Goal: Find specific page/section: Find specific page/section

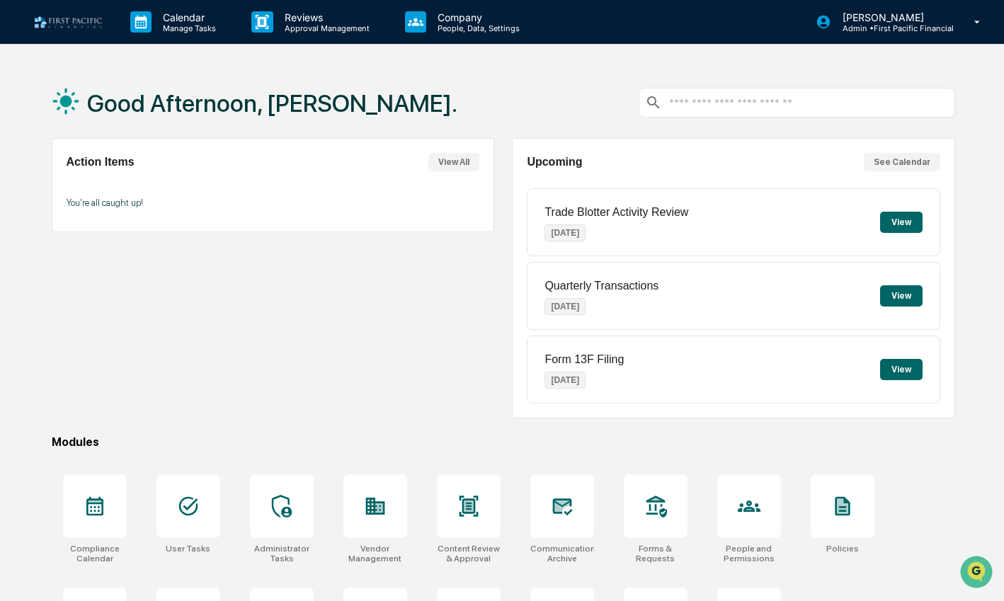
click at [420, 356] on div "Action Items View All You're all caught up!" at bounding box center [273, 278] width 442 height 280
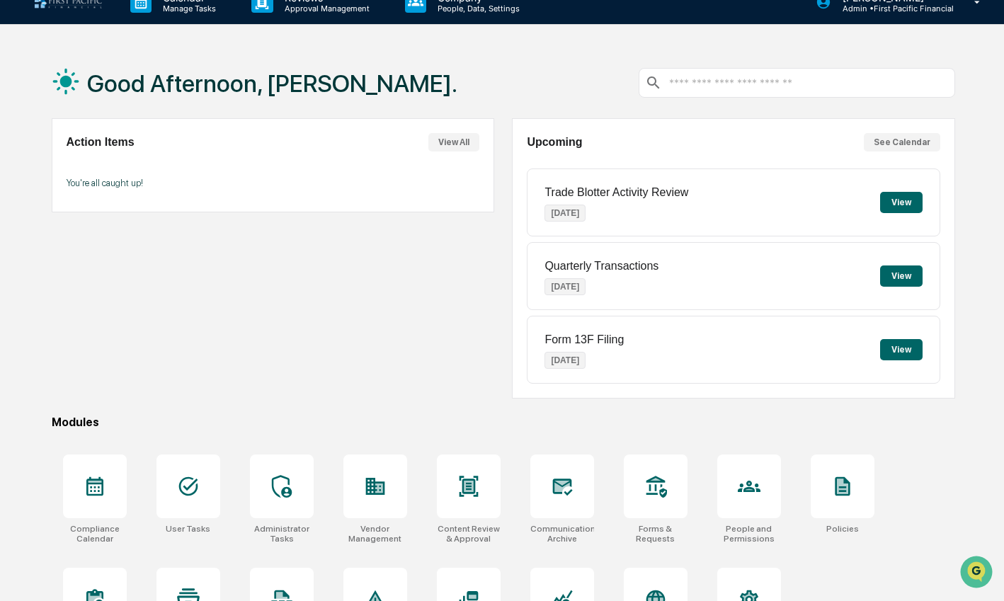
scroll to position [59, 0]
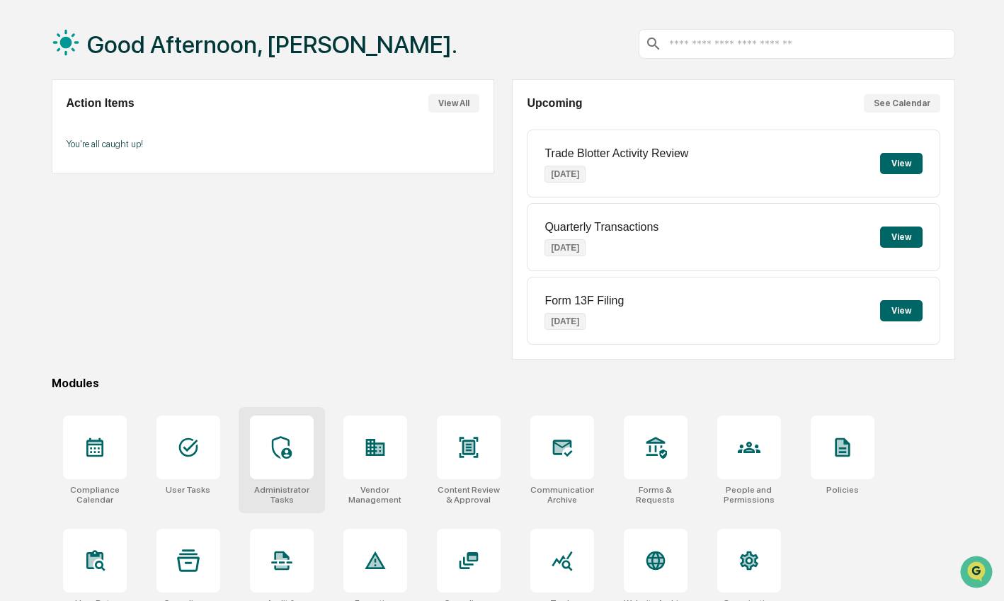
click at [281, 457] on div at bounding box center [282, 448] width 64 height 64
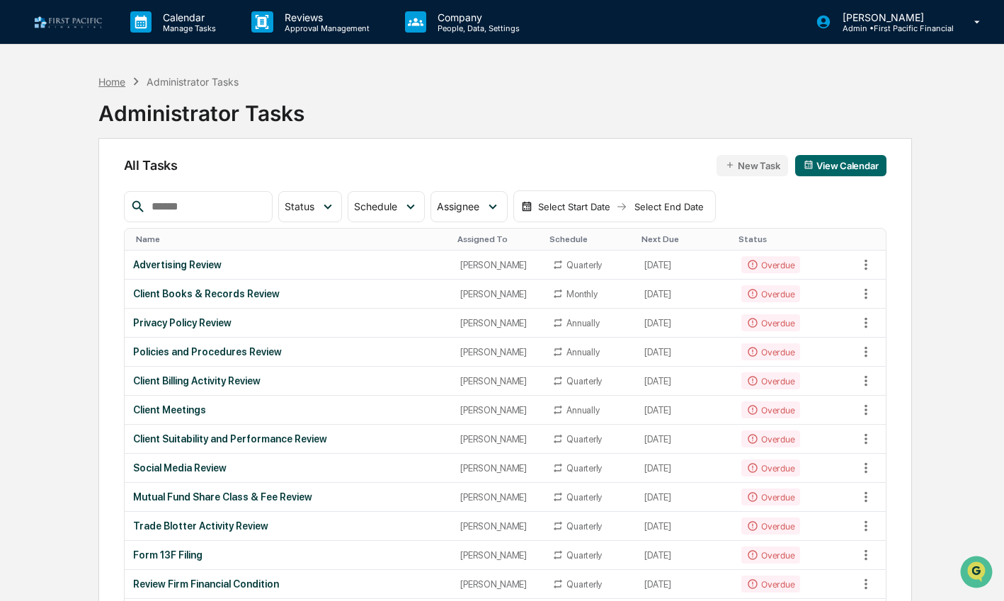
click at [101, 81] on div "Home" at bounding box center [111, 82] width 27 height 12
